Goal: Task Accomplishment & Management: Complete application form

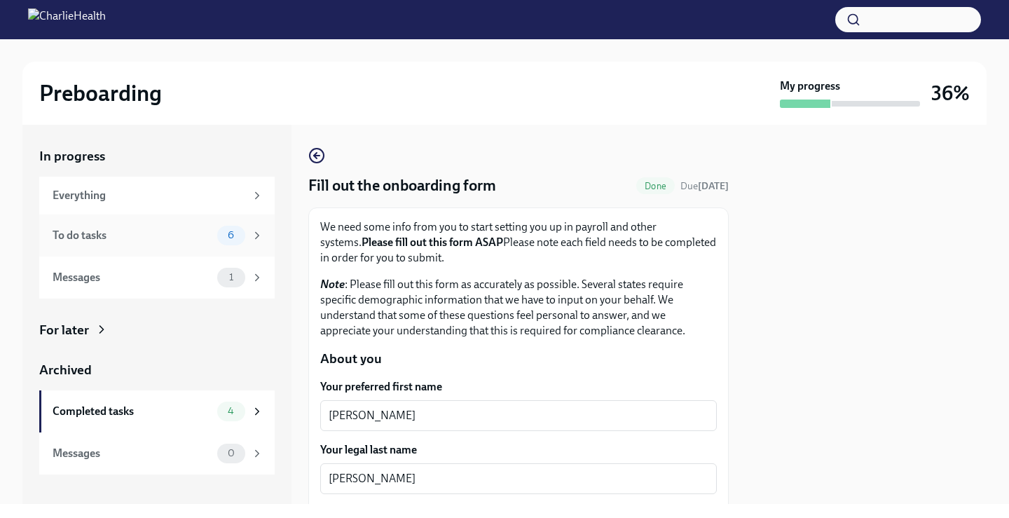
click at [177, 234] on div "To do tasks" at bounding box center [132, 235] width 159 height 15
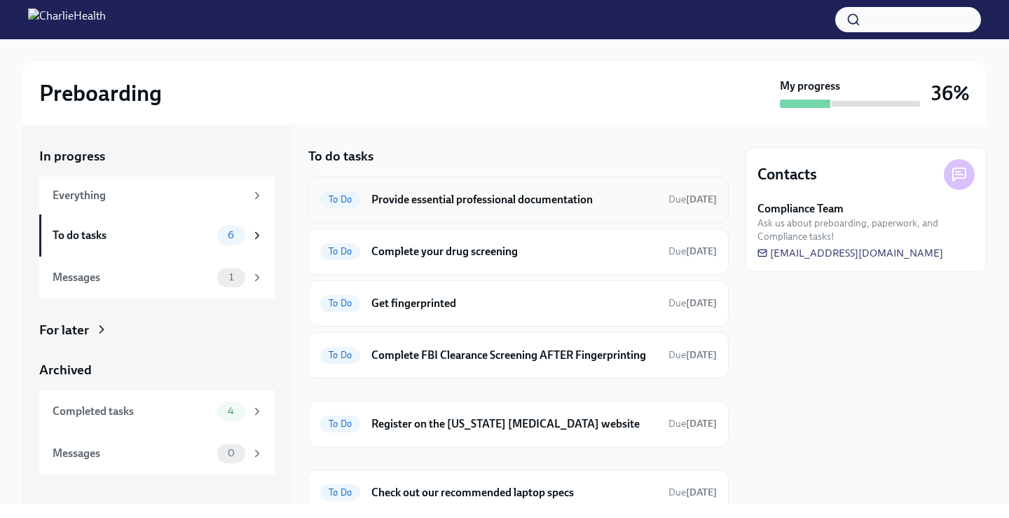
click at [406, 212] on div "To Do Provide essential professional documentation Due [DATE]" at bounding box center [518, 200] width 420 height 46
click at [326, 202] on span "To Do" at bounding box center [340, 199] width 40 height 11
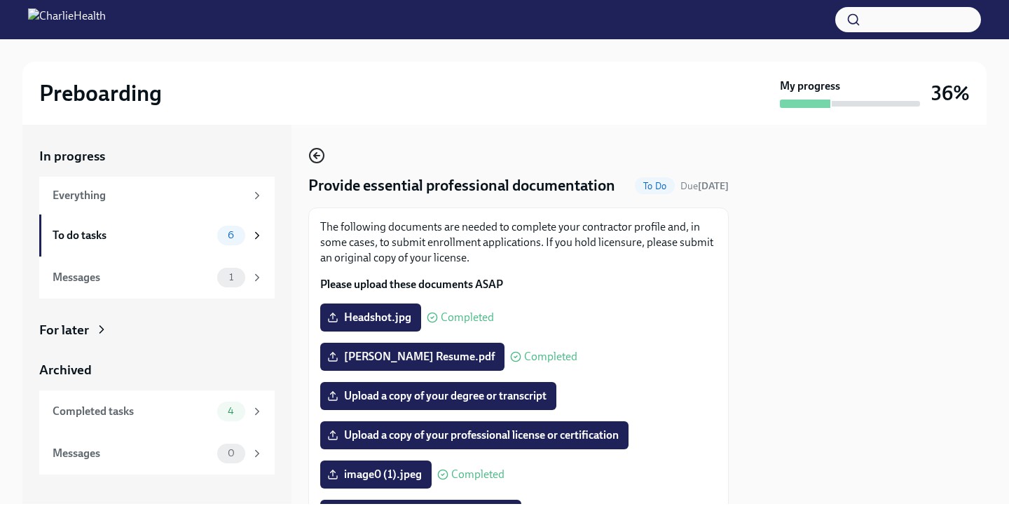
click at [312, 153] on icon "button" at bounding box center [316, 155] width 17 height 17
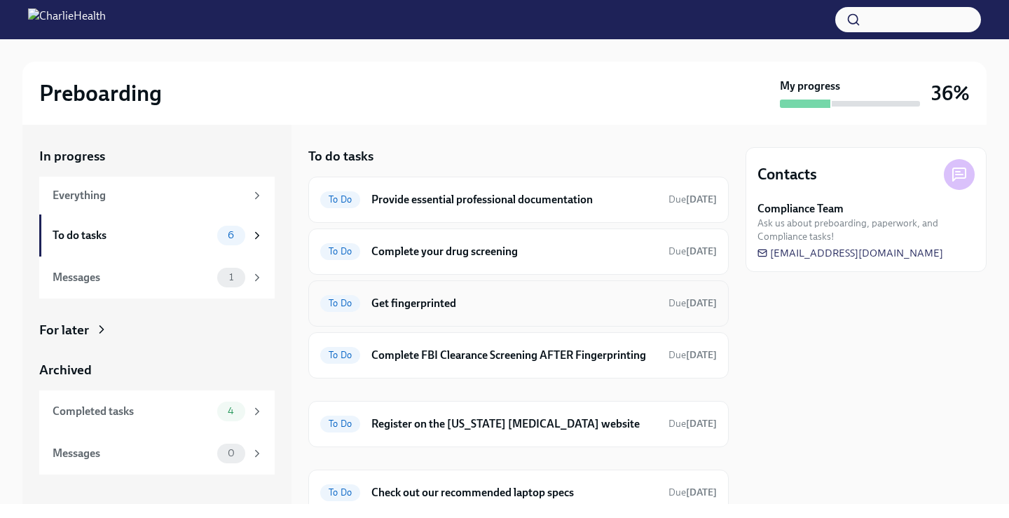
click at [348, 308] on span "To Do" at bounding box center [340, 303] width 40 height 11
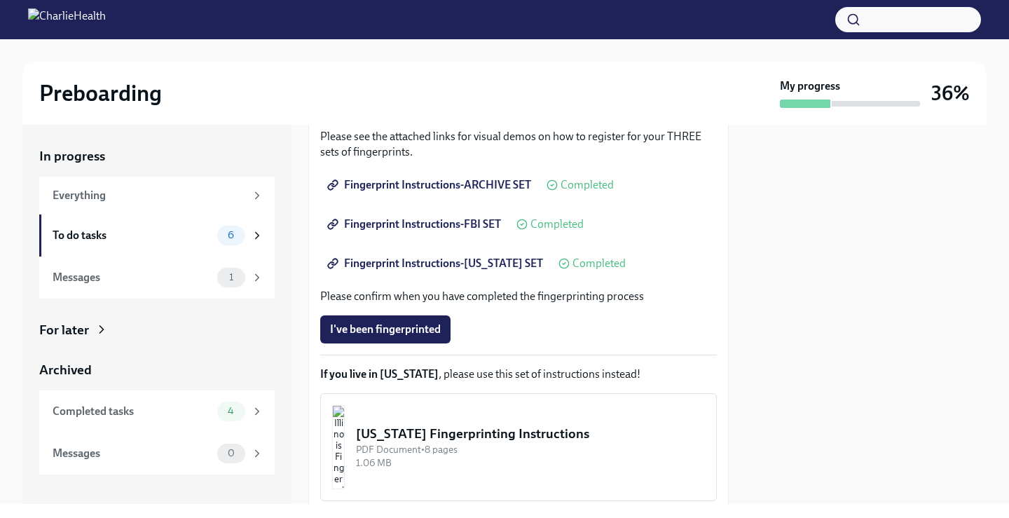
scroll to position [280, 0]
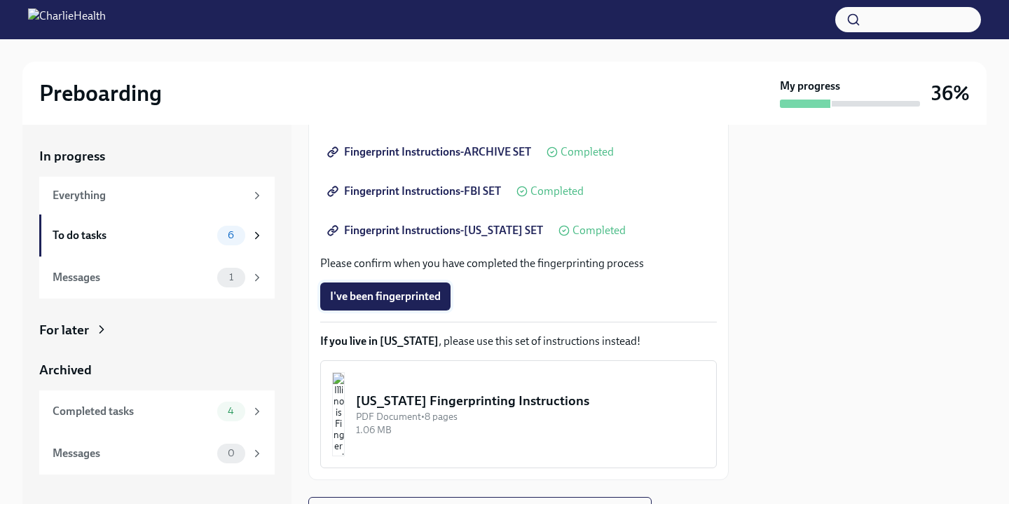
click at [411, 302] on span "I've been fingerprinted" at bounding box center [385, 296] width 111 height 14
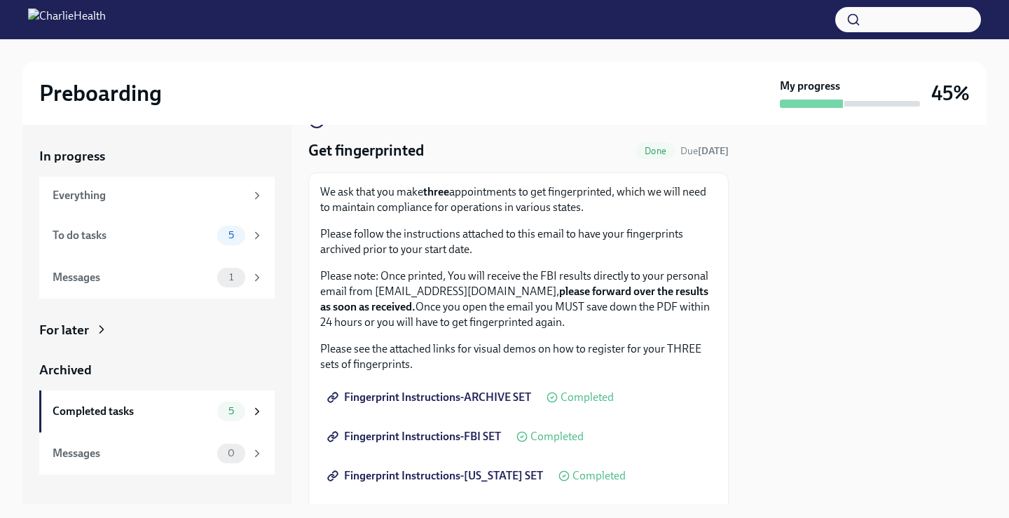
scroll to position [0, 0]
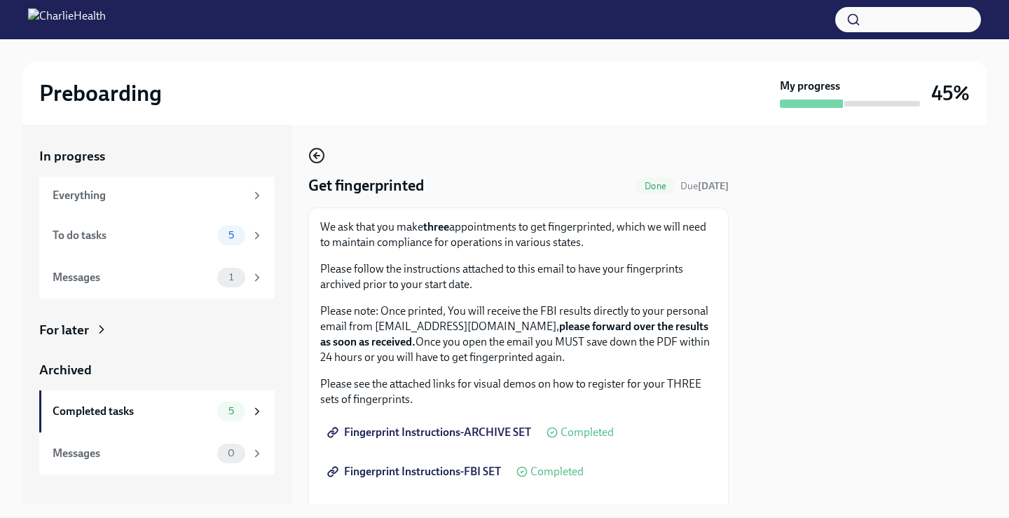
click at [322, 157] on icon "button" at bounding box center [316, 155] width 17 height 17
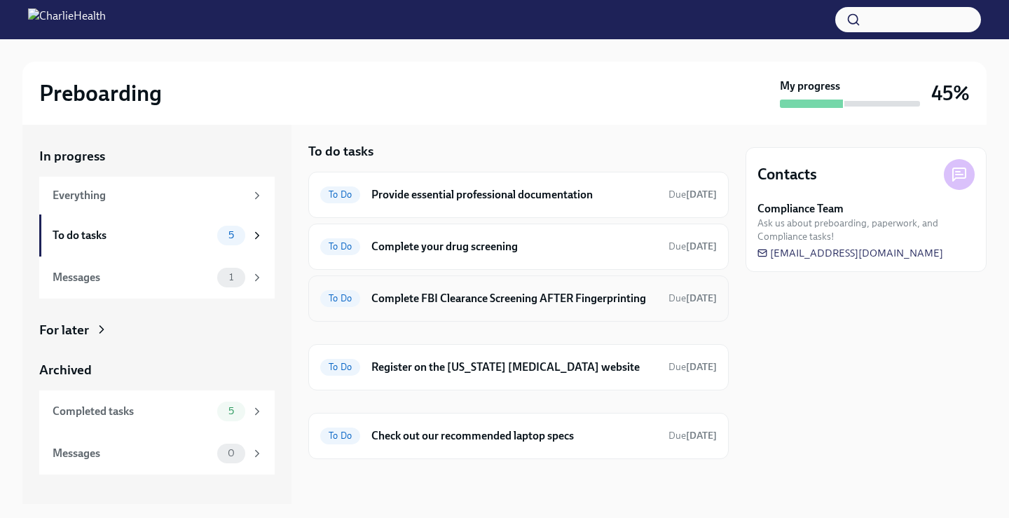
scroll to position [19, 0]
click at [510, 361] on h6 "Register on the [US_STATE] [MEDICAL_DATA] website" at bounding box center [514, 366] width 286 height 15
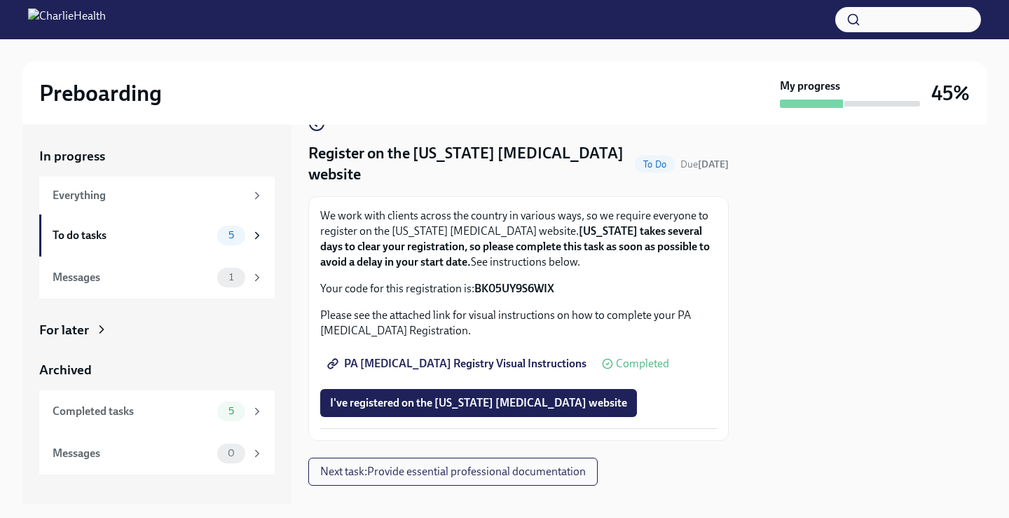
scroll to position [59, 0]
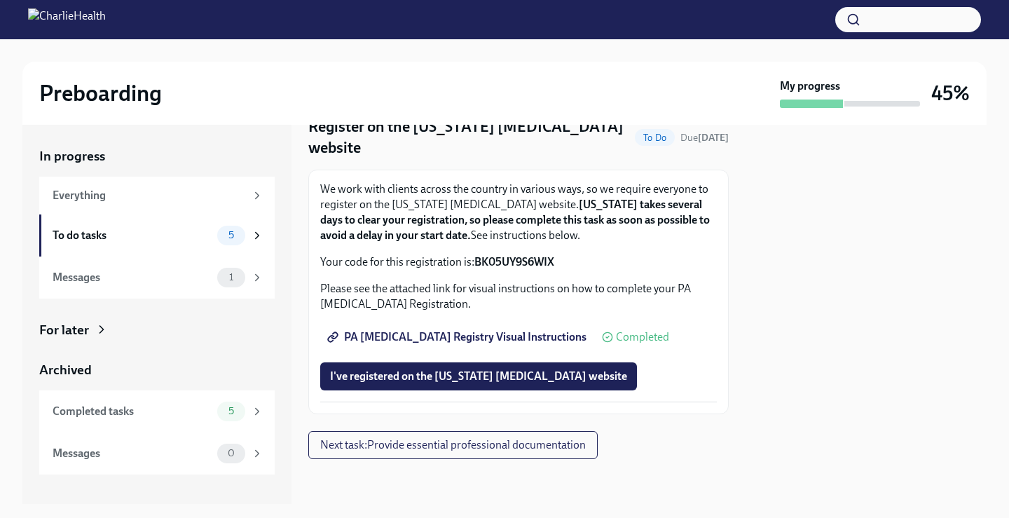
click at [406, 333] on span "PA [MEDICAL_DATA] Registry Visual Instructions" at bounding box center [458, 337] width 256 height 14
click at [506, 373] on span "I've registered on the [US_STATE] [MEDICAL_DATA] website" at bounding box center [478, 376] width 297 height 14
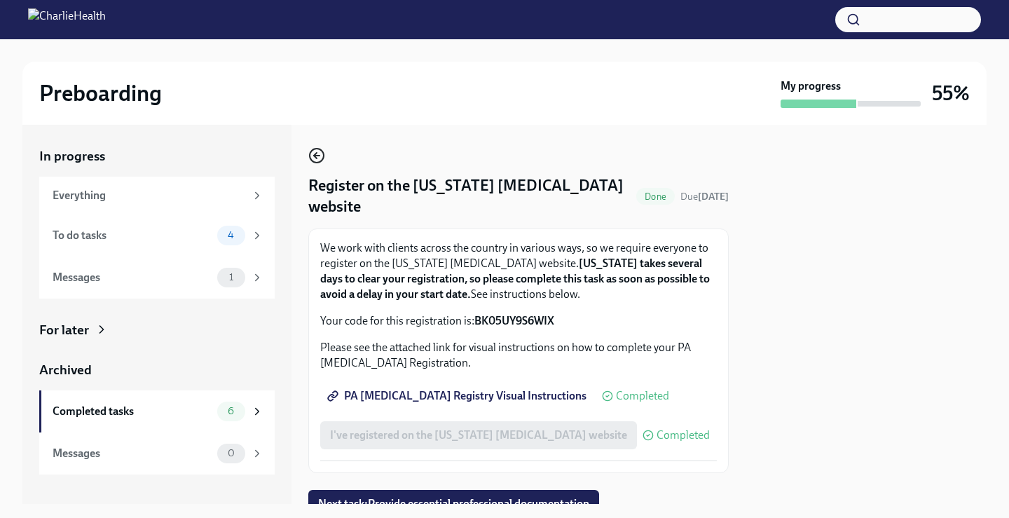
click at [312, 161] on circle "button" at bounding box center [317, 156] width 14 height 14
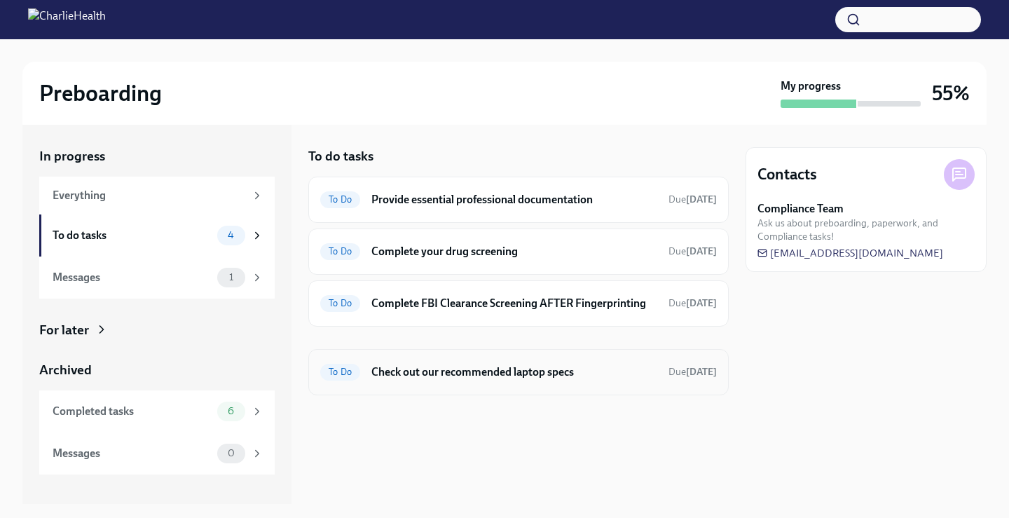
click at [354, 371] on span "To Do" at bounding box center [340, 371] width 40 height 11
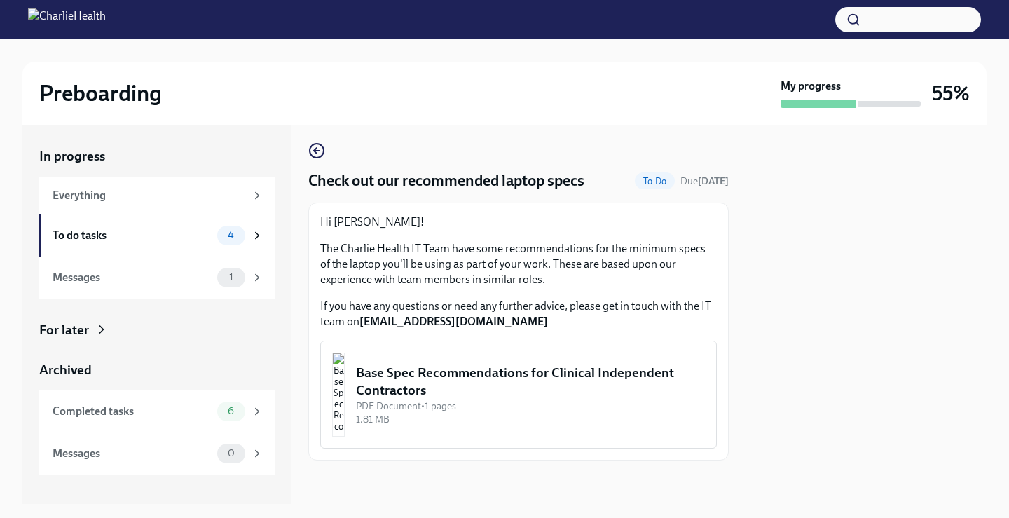
scroll to position [6, 0]
click at [484, 380] on div "Base Spec Recommendations for Clinical Independent Contractors" at bounding box center [530, 380] width 349 height 36
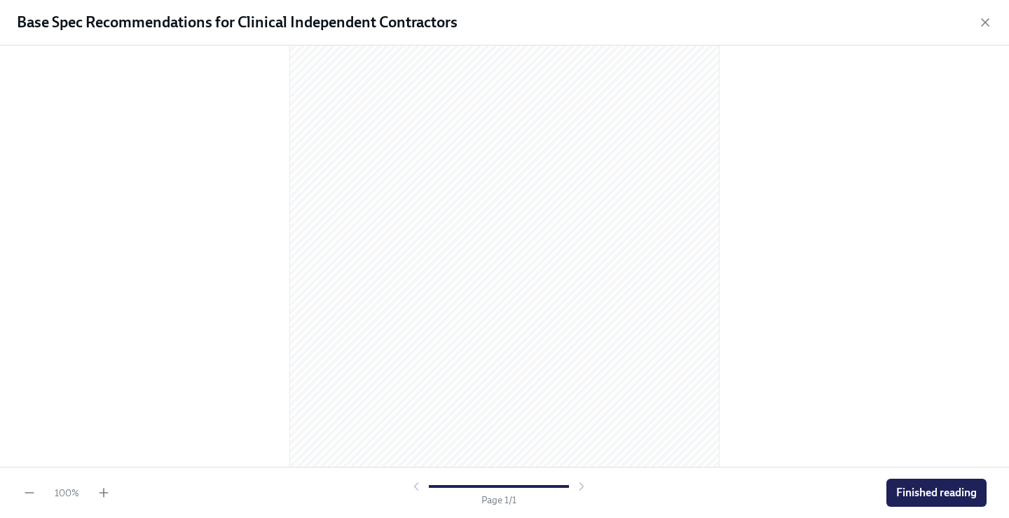
scroll to position [0, 0]
click at [934, 502] on button "Finished reading" at bounding box center [936, 492] width 100 height 28
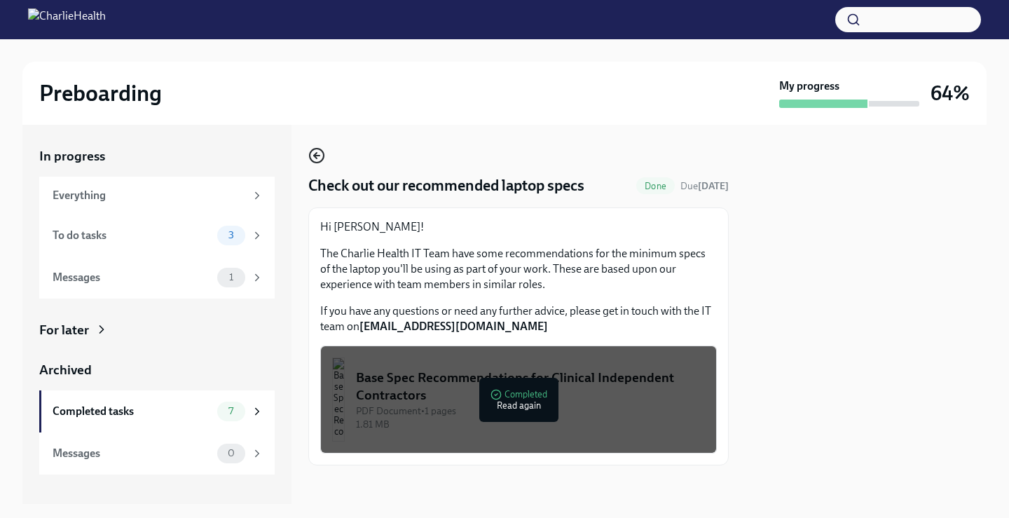
click at [316, 151] on icon "button" at bounding box center [316, 155] width 17 height 17
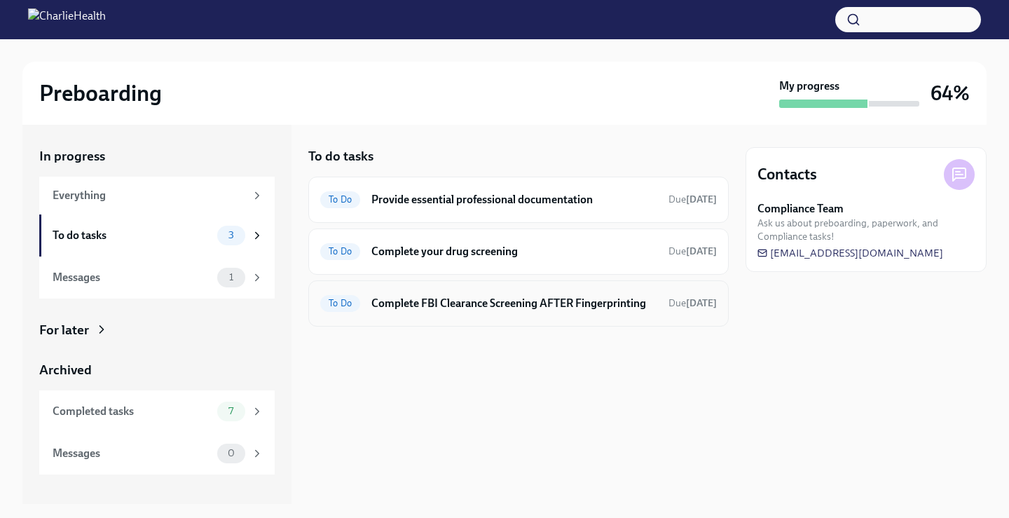
click at [510, 313] on div "To Do Complete FBI Clearance Screening AFTER Fingerprinting Due in 7 days" at bounding box center [518, 303] width 397 height 22
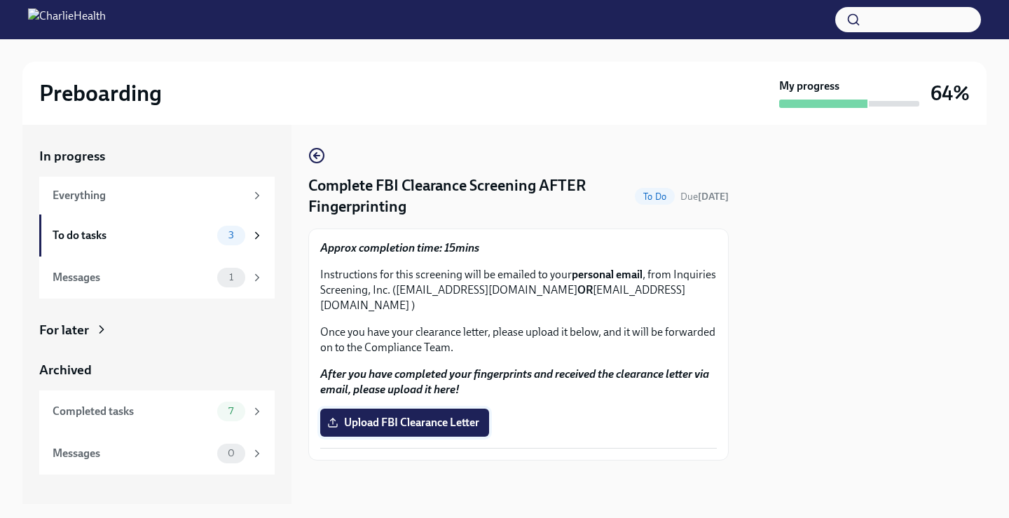
click at [464, 415] on span "Upload FBI Clearance Letter" at bounding box center [404, 422] width 149 height 14
click at [0, 0] on input "Upload FBI Clearance Letter" at bounding box center [0, 0] width 0 height 0
click at [439, 415] on span "Upload FBI Clearance Letter" at bounding box center [404, 422] width 149 height 14
click at [0, 0] on input "Upload FBI Clearance Letter" at bounding box center [0, 0] width 0 height 0
click at [390, 415] on span "Upload FBI Clearance Letter" at bounding box center [404, 422] width 149 height 14
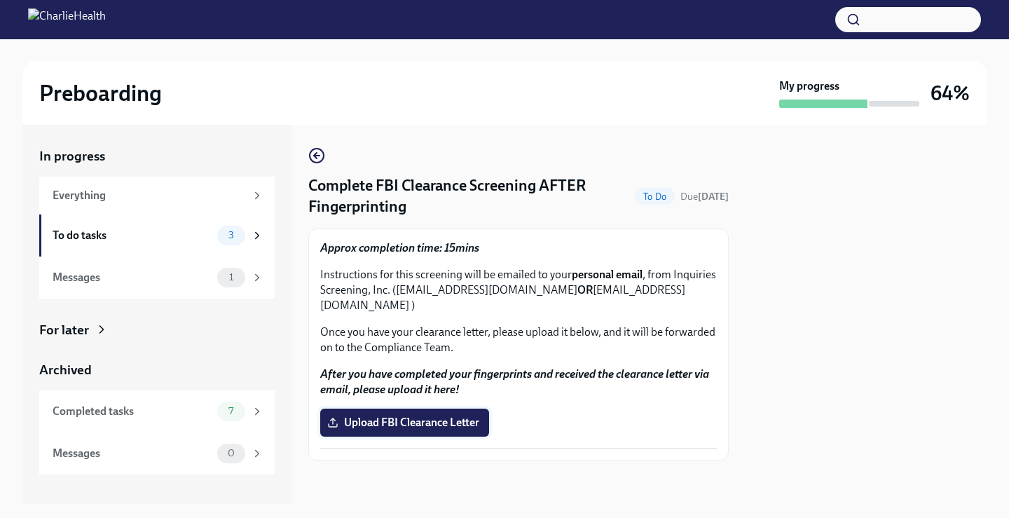
click at [0, 0] on input "Upload FBI Clearance Letter" at bounding box center [0, 0] width 0 height 0
click at [322, 159] on circle "button" at bounding box center [317, 156] width 14 height 14
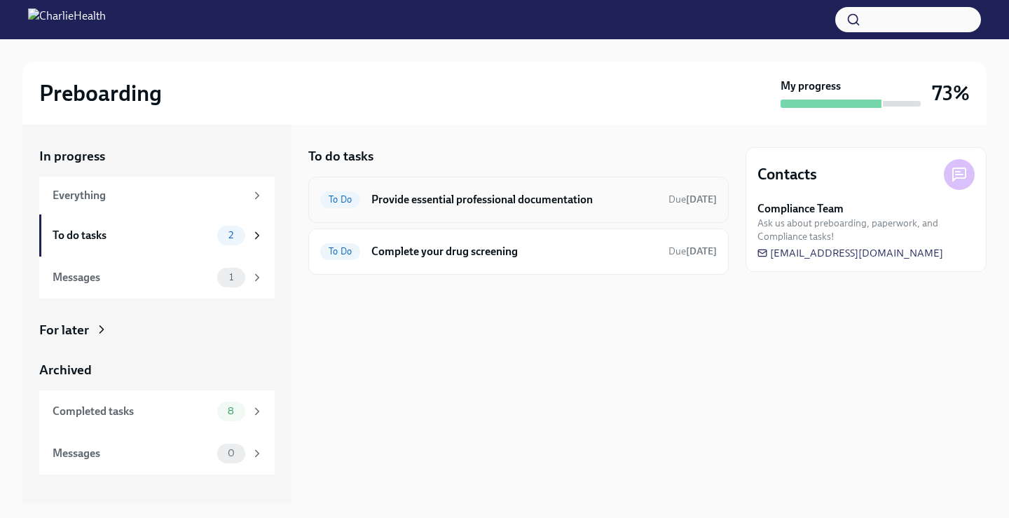
click at [411, 199] on h6 "Provide essential professional documentation" at bounding box center [514, 199] width 286 height 15
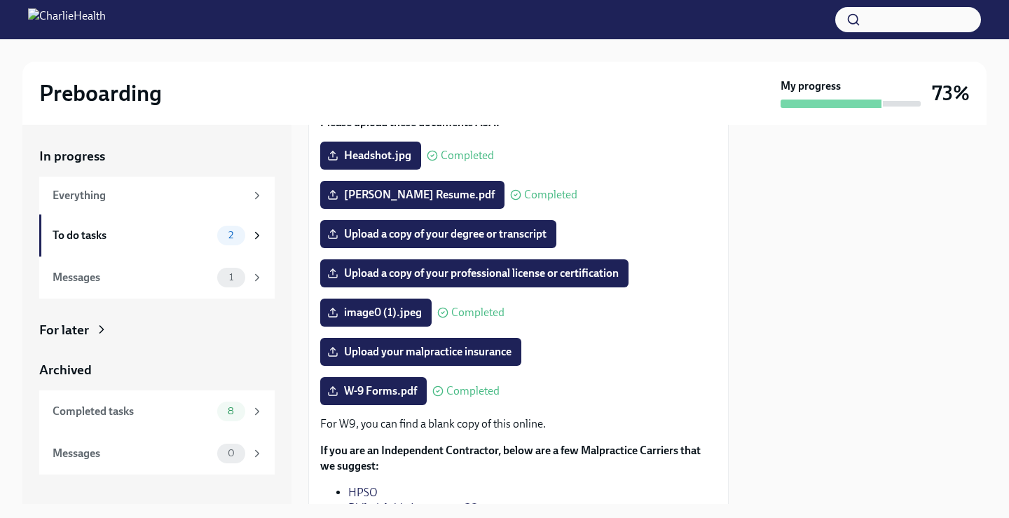
scroll to position [70, 0]
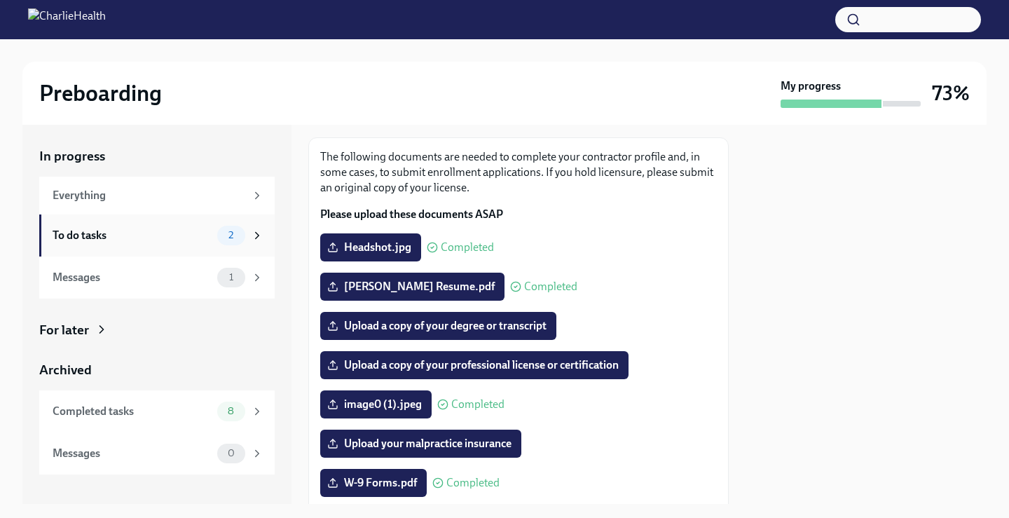
click at [142, 240] on div "To do tasks" at bounding box center [132, 235] width 159 height 15
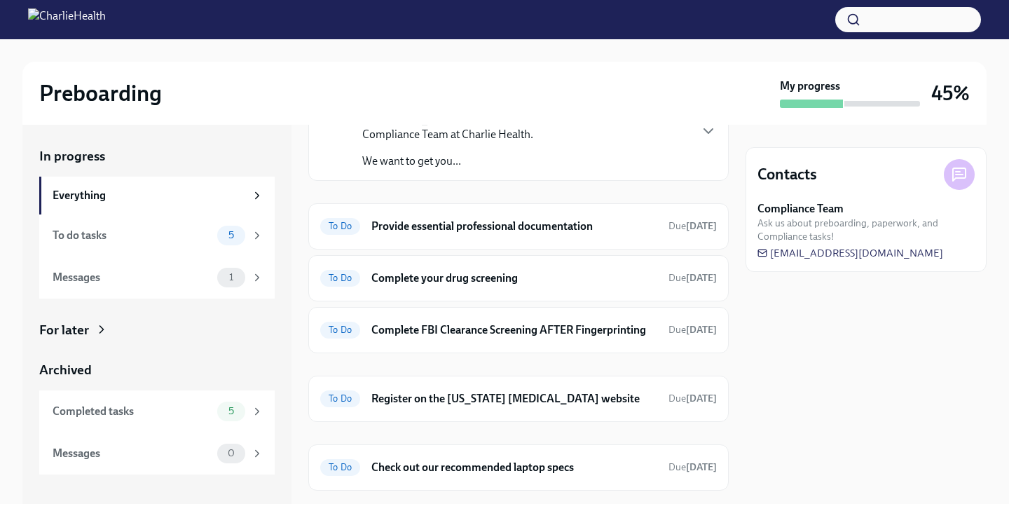
scroll to position [140, 0]
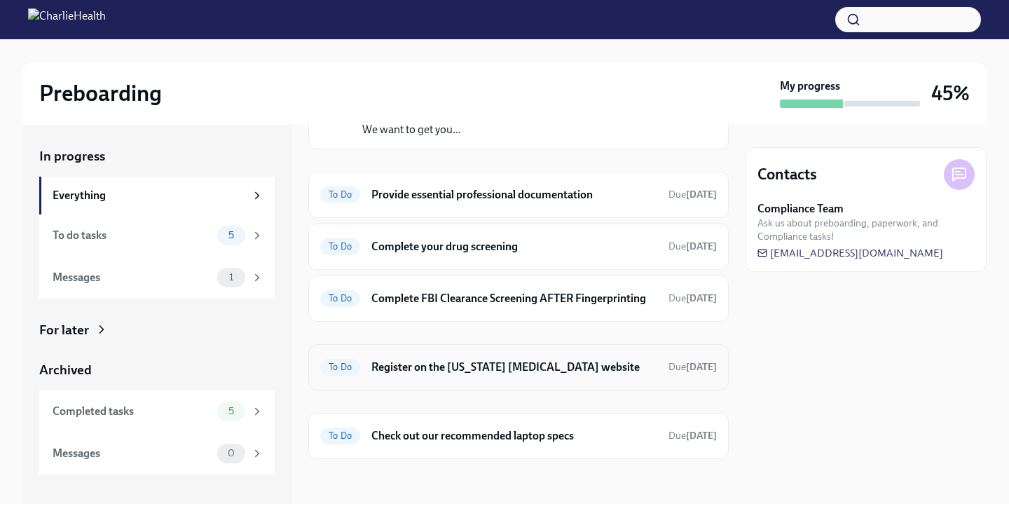
click at [474, 374] on h6 "Register on the [US_STATE] [MEDICAL_DATA] website" at bounding box center [514, 366] width 286 height 15
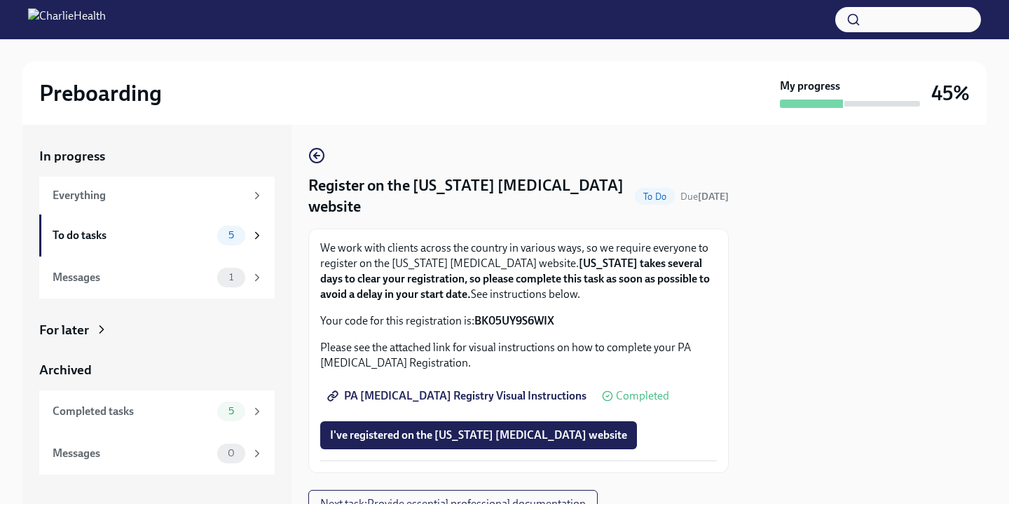
click at [509, 391] on span "PA [MEDICAL_DATA] Registry Visual Instructions" at bounding box center [458, 396] width 256 height 14
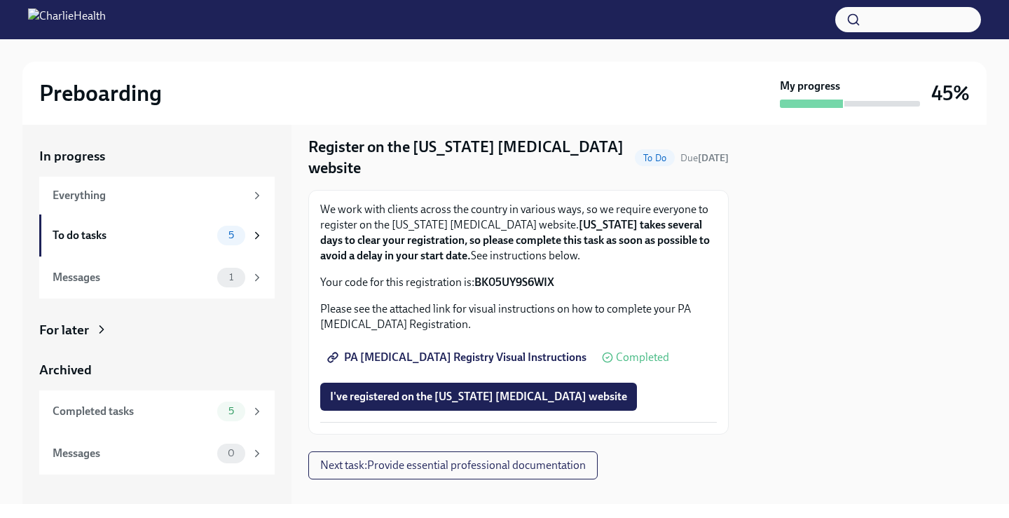
scroll to position [59, 0]
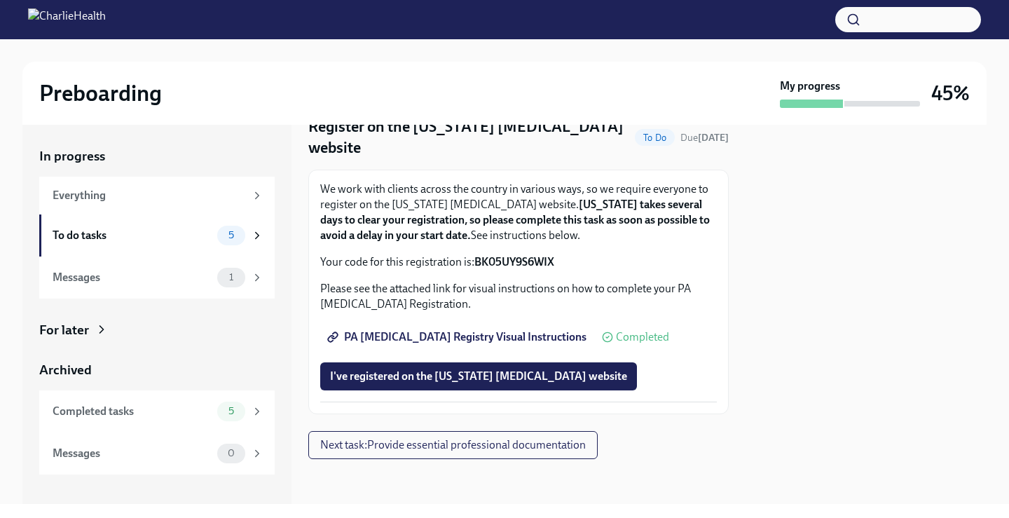
click at [382, 336] on span "PA [MEDICAL_DATA] Registry Visual Instructions" at bounding box center [458, 337] width 256 height 14
click at [447, 335] on span "PA [MEDICAL_DATA] Registry Visual Instructions" at bounding box center [458, 337] width 256 height 14
drag, startPoint x: 563, startPoint y: 264, endPoint x: 476, endPoint y: 264, distance: 86.9
click at [476, 264] on p "Your code for this registration is: BK05UY9S6WIX" at bounding box center [518, 261] width 397 height 15
copy strong "BK05UY9S6WIX"
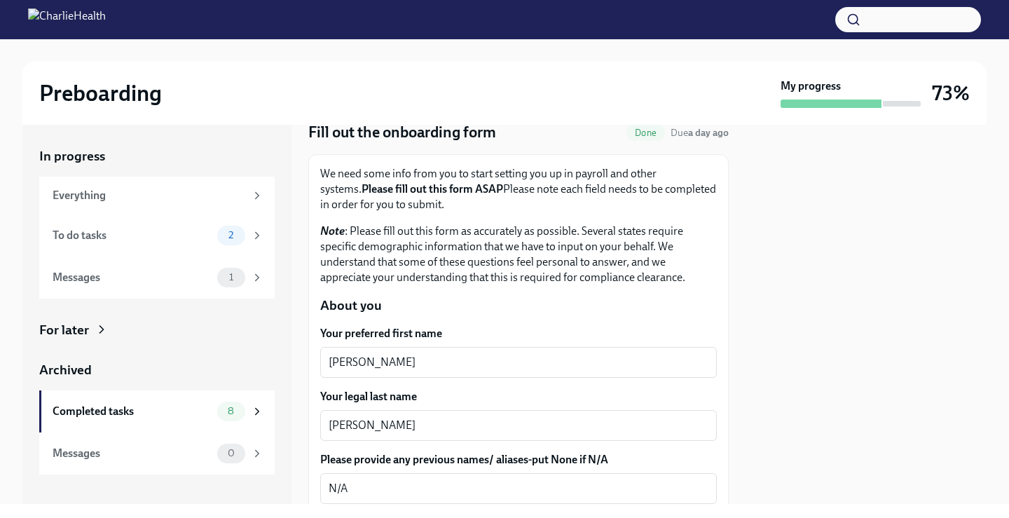
scroll to position [140, 0]
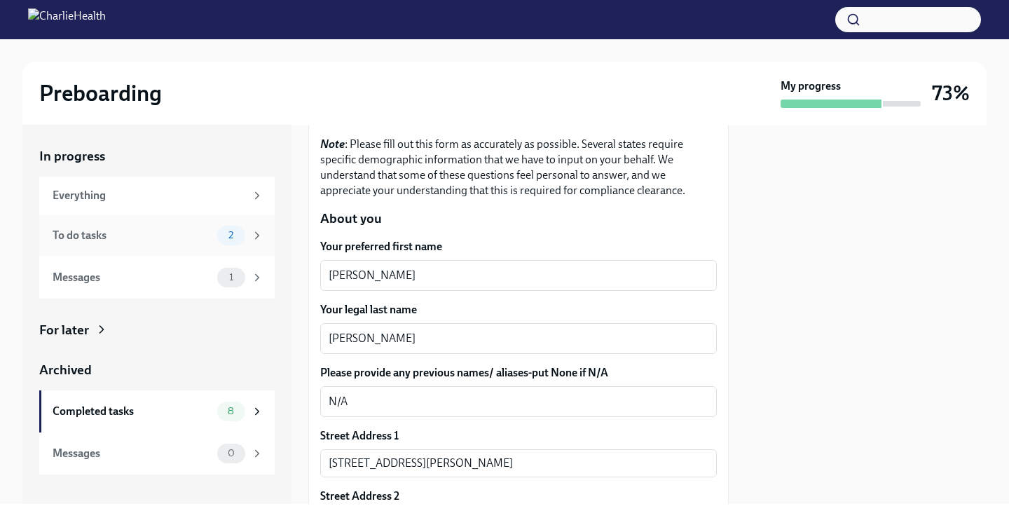
click at [227, 231] on span "2" at bounding box center [231, 235] width 22 height 11
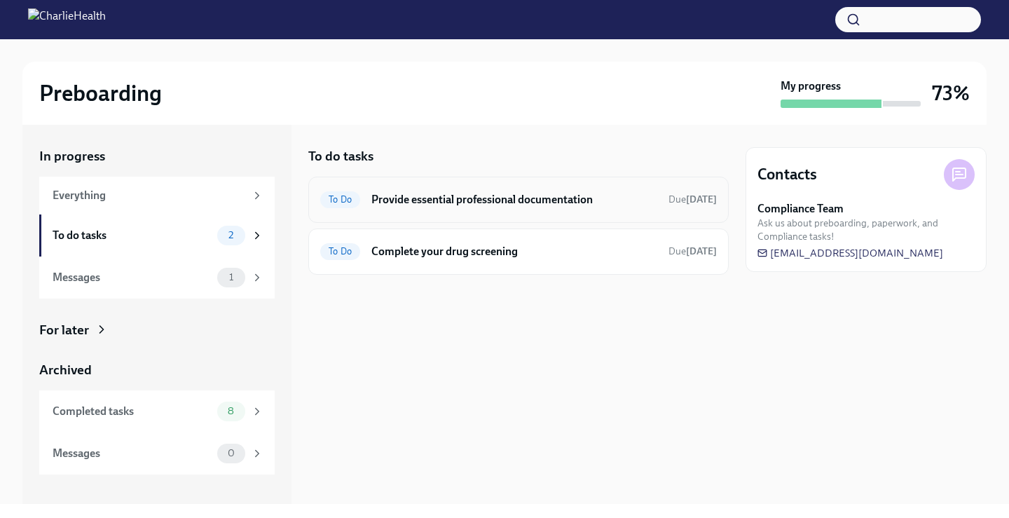
click at [445, 201] on h6 "Provide essential professional documentation" at bounding box center [514, 199] width 286 height 15
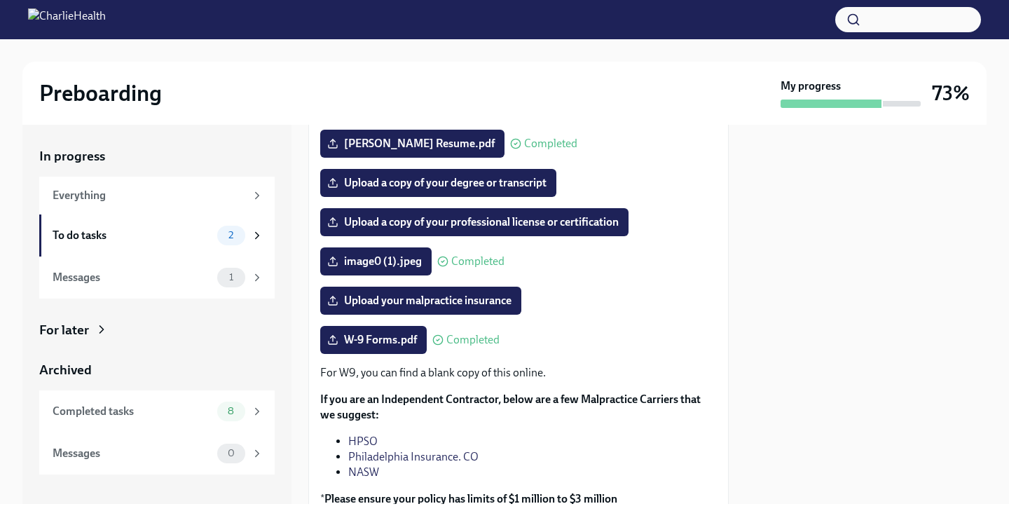
scroll to position [210, 0]
